Goal: Obtain resource: Download file/media

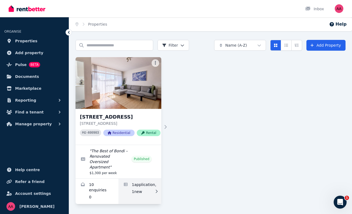
click at [139, 185] on link "Applications for 5/52 Penkivil St, Bondi" at bounding box center [139, 191] width 43 height 25
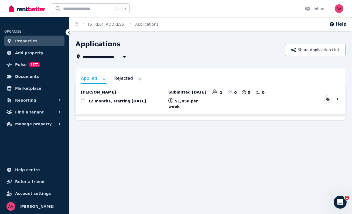
click at [142, 101] on link "View application: Taylor Delmont" at bounding box center [211, 99] width 270 height 30
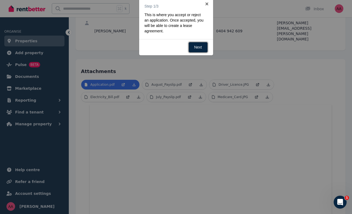
scroll to position [79, 0]
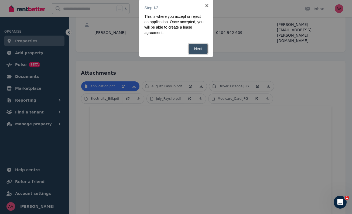
click at [203, 46] on link "Next" at bounding box center [198, 49] width 19 height 11
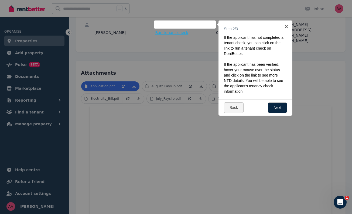
click at [241, 38] on p "If the applicant has not completed a tenant check, you can click on the link to…" at bounding box center [254, 46] width 60 height 22
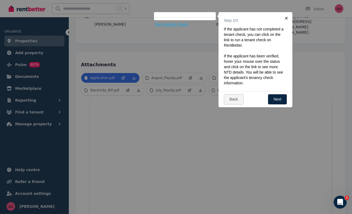
scroll to position [93, 0]
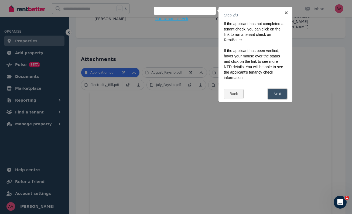
click at [271, 96] on link "Next" at bounding box center [277, 94] width 19 height 11
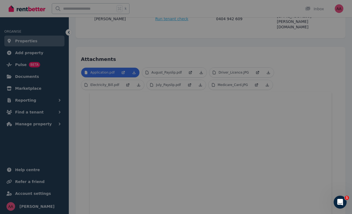
scroll to position [0, 0]
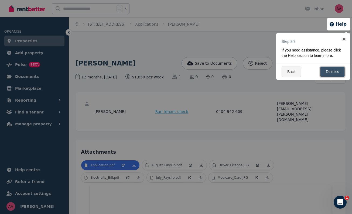
click at [325, 71] on link "Dismiss" at bounding box center [332, 72] width 25 height 11
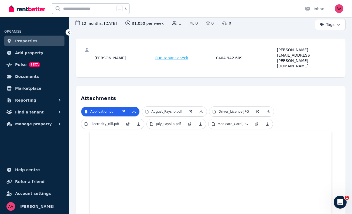
scroll to position [55, 0]
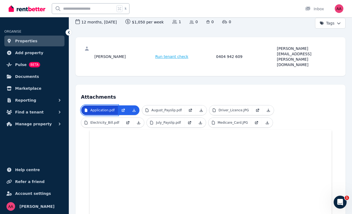
click at [113, 108] on p "Application.pdf" at bounding box center [102, 110] width 24 height 4
click at [124, 109] on icon at bounding box center [124, 110] width 2 height 2
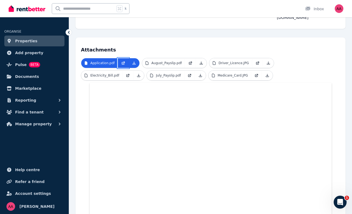
scroll to position [103, 0]
